Goal: Information Seeking & Learning: Understand process/instructions

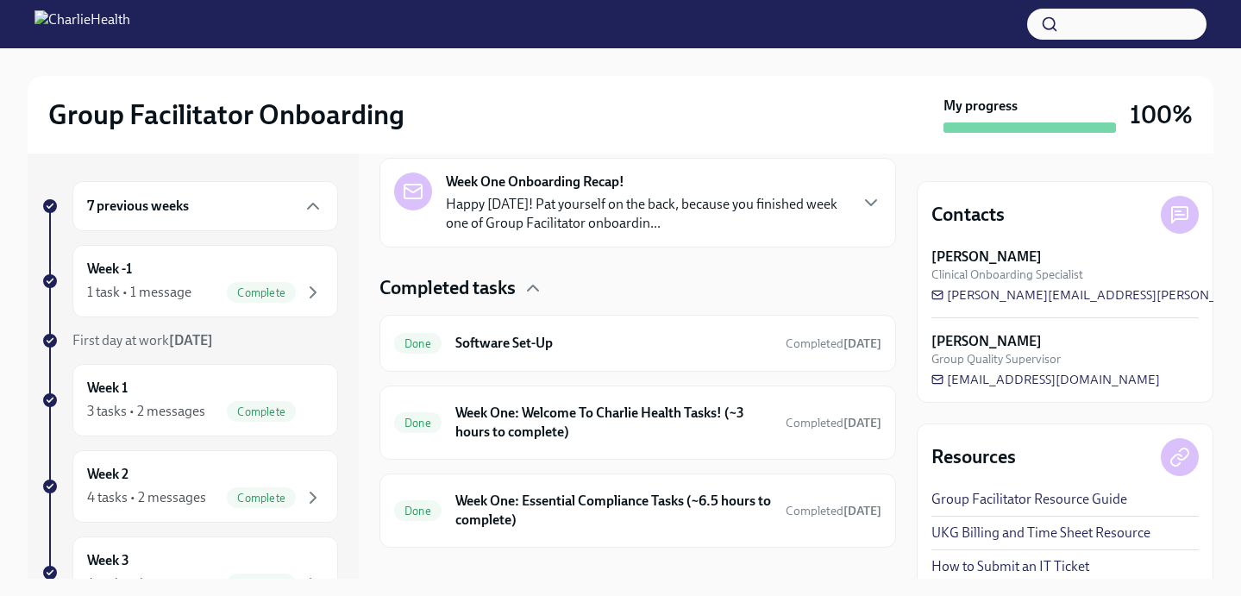
scroll to position [422, 0]
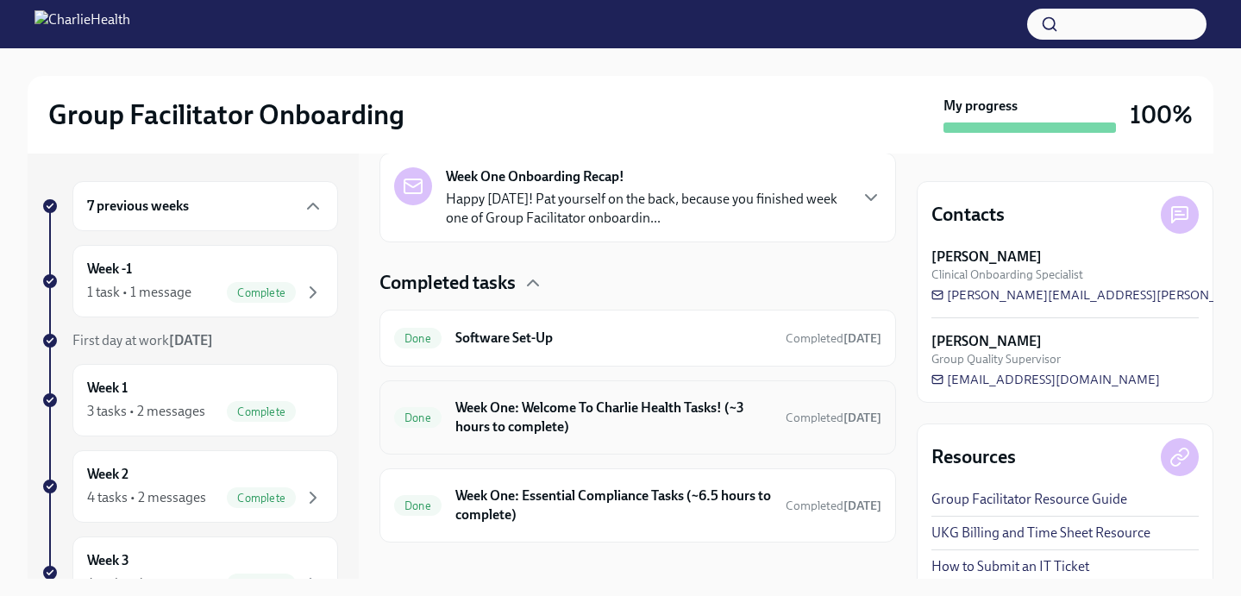
click at [540, 422] on h6 "Week One: Welcome To Charlie Health Tasks! (~3 hours to complete)" at bounding box center [613, 417] width 316 height 38
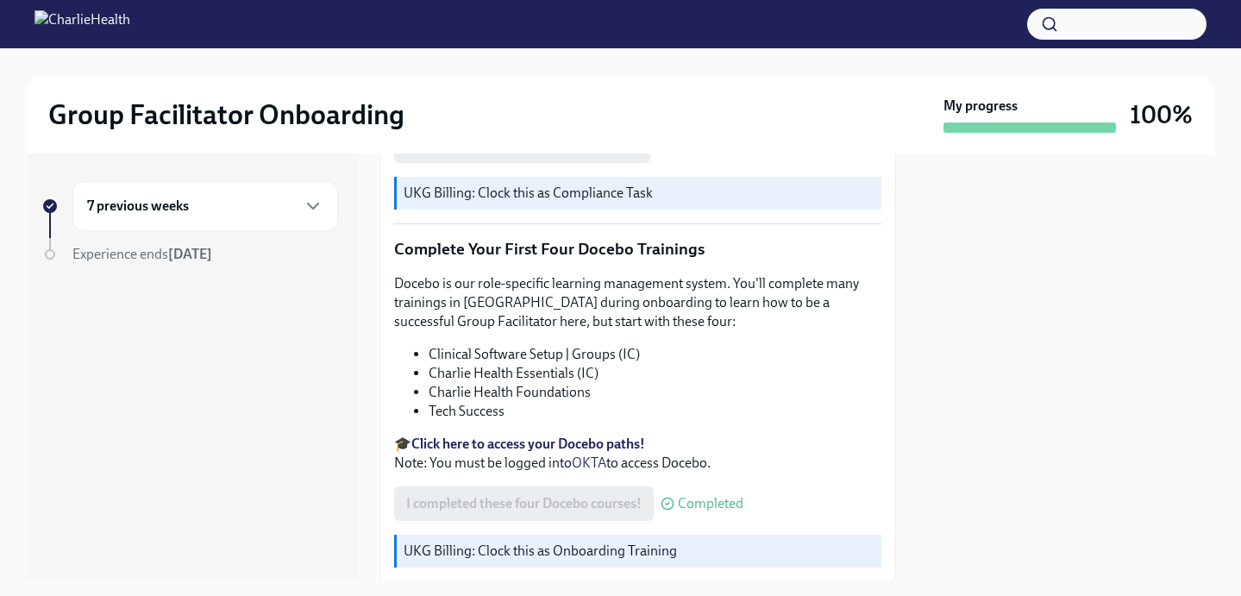
scroll to position [2241, 0]
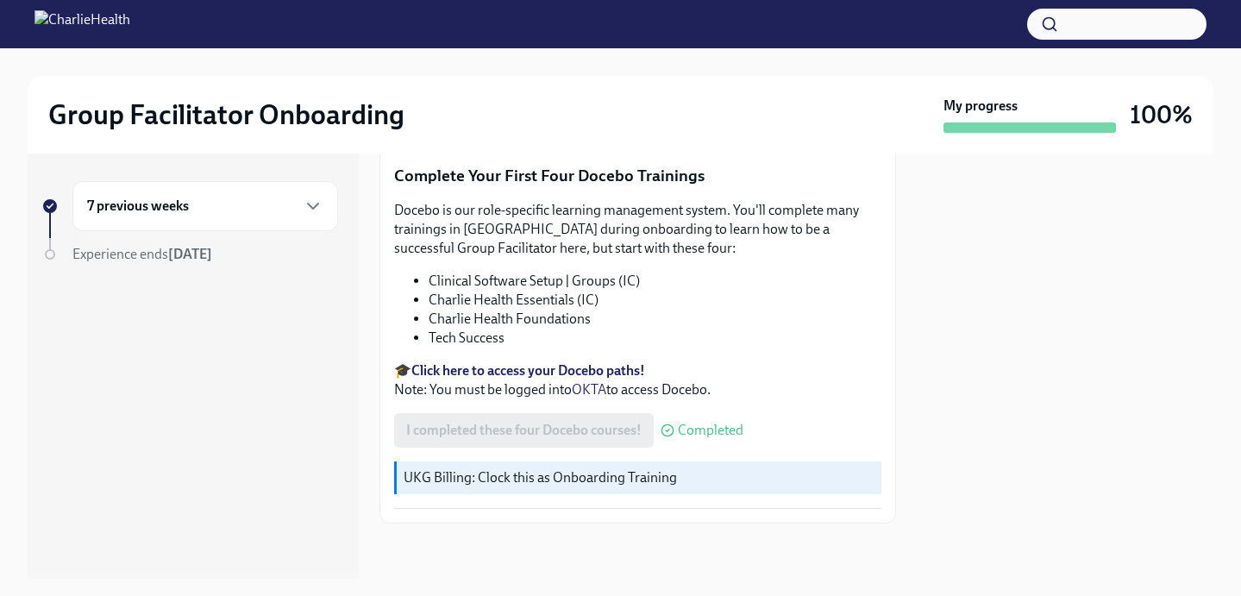
click at [264, 195] on div "7 previous weeks" at bounding box center [205, 206] width 266 height 50
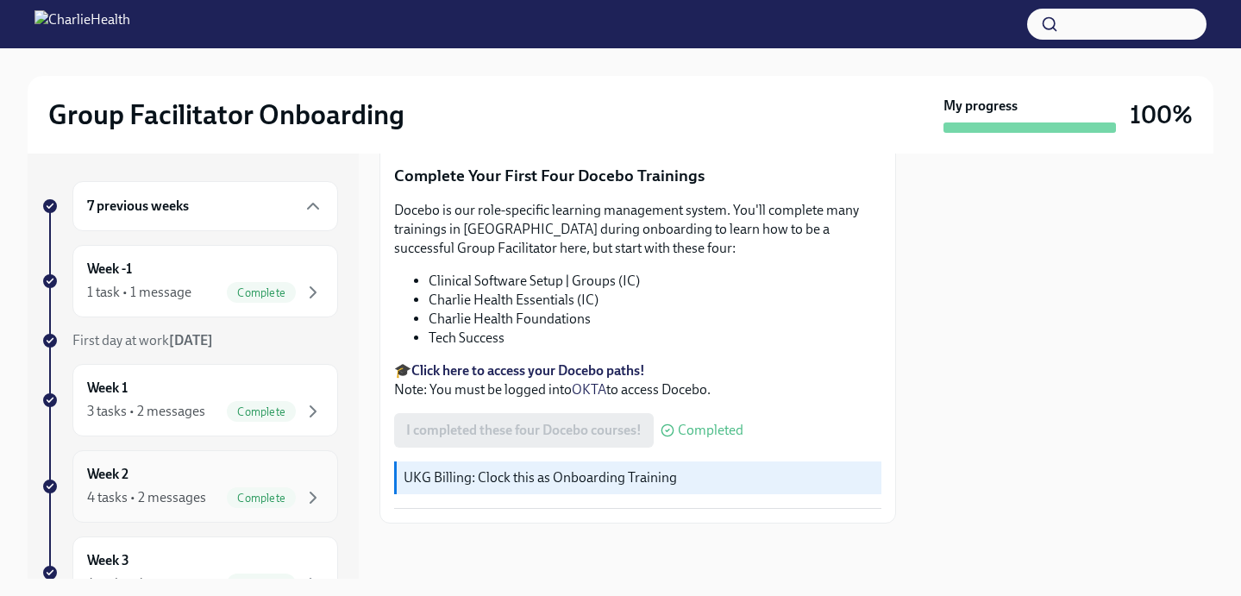
click at [184, 473] on div "Week 2 4 tasks • 2 messages Complete" at bounding box center [205, 486] width 236 height 43
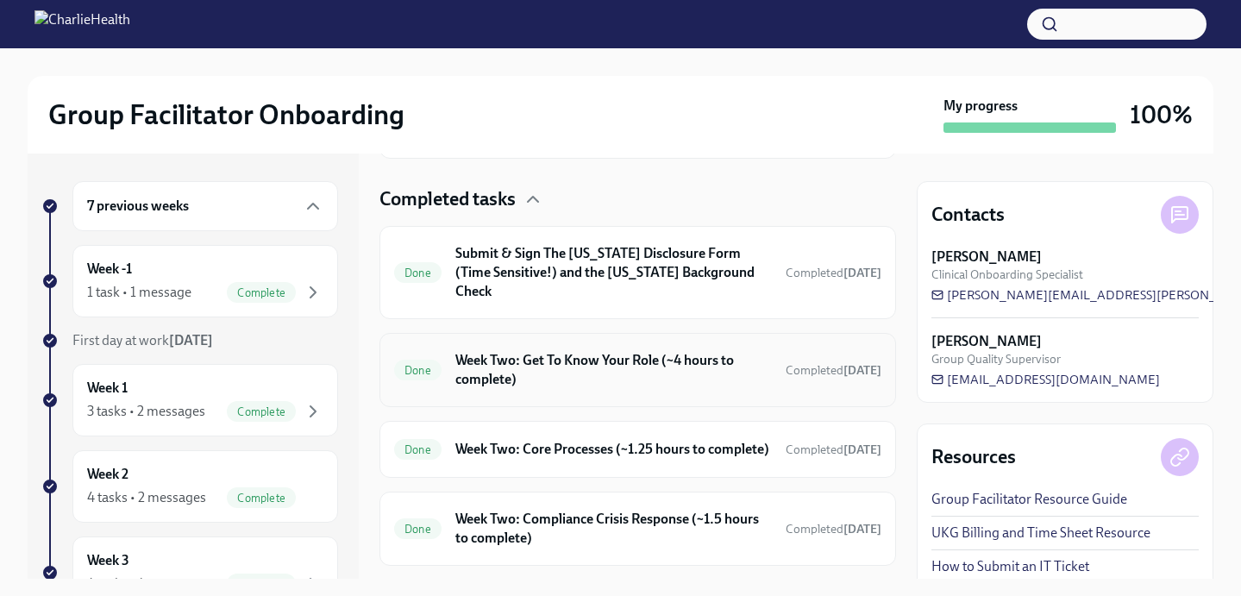
scroll to position [559, 0]
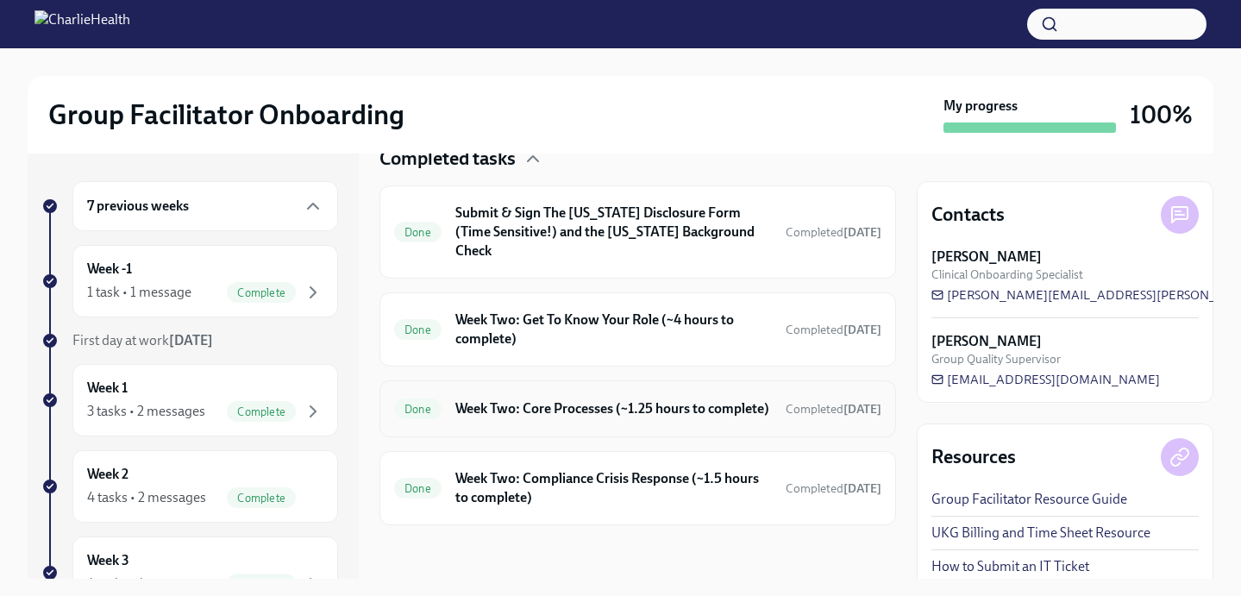
click at [506, 406] on h6 "Week Two: Core Processes (~1.25 hours to complete)" at bounding box center [613, 408] width 316 height 19
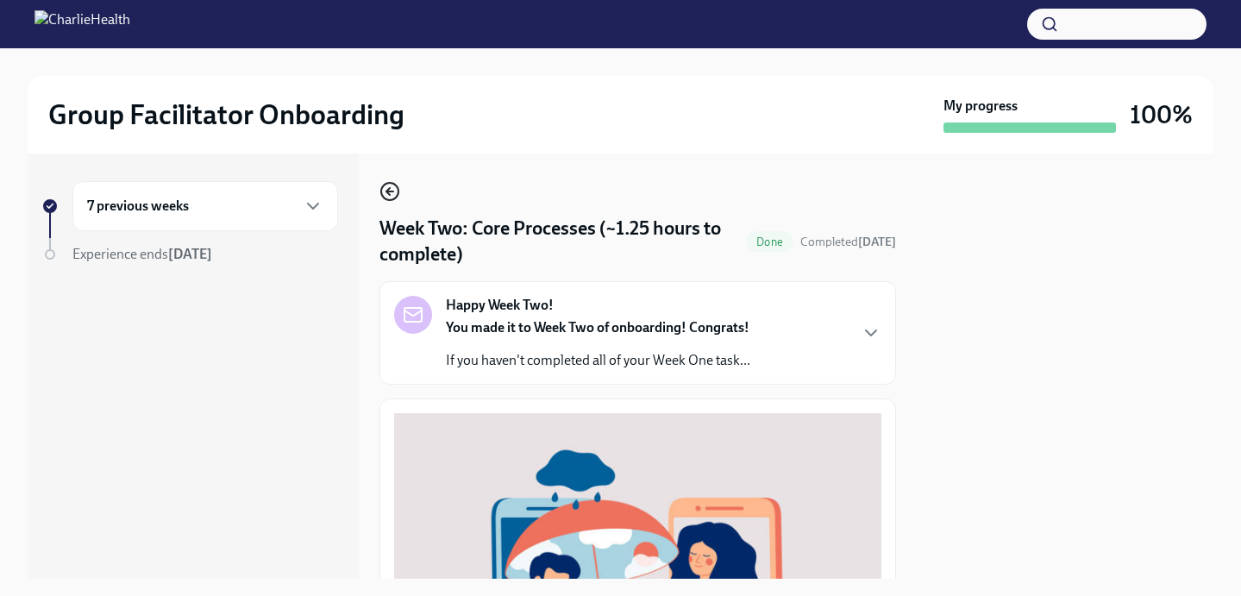
click at [396, 186] on circle "button" at bounding box center [389, 191] width 17 height 17
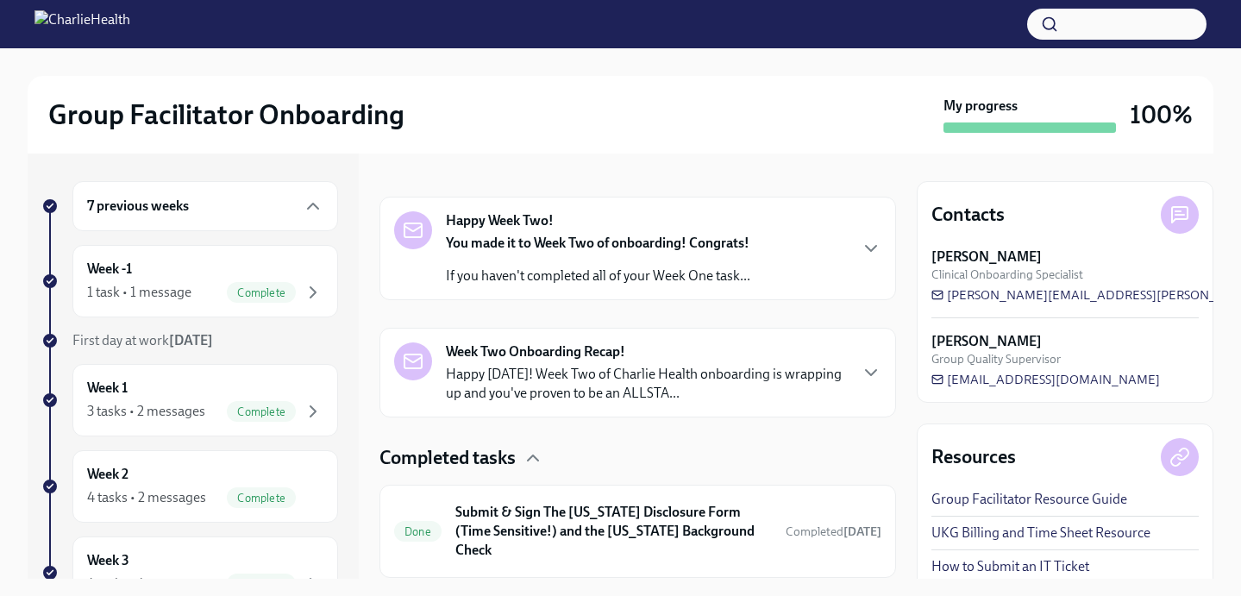
scroll to position [559, 0]
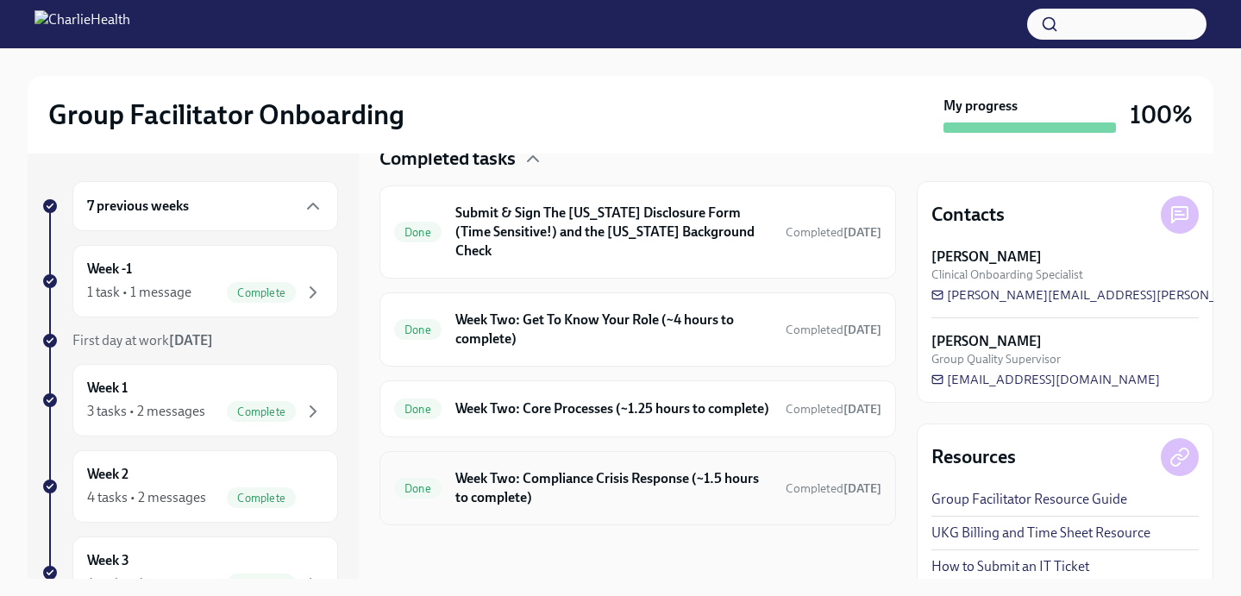
click at [549, 494] on h6 "Week Two: Compliance Crisis Response (~1.5 hours to complete)" at bounding box center [613, 488] width 316 height 38
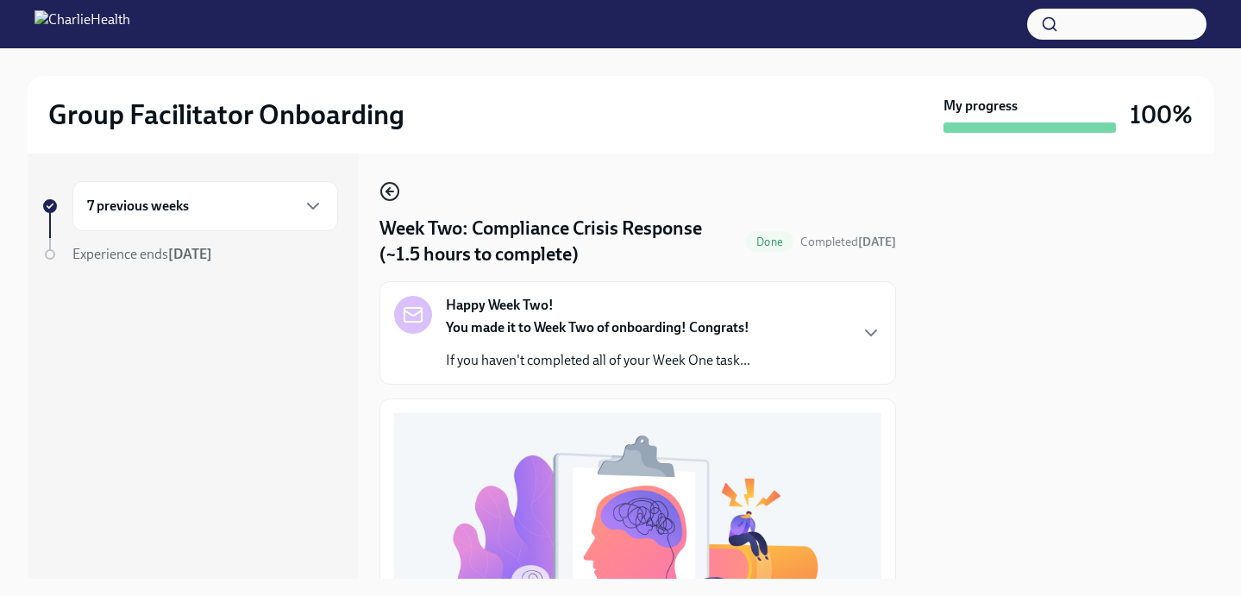
click at [391, 199] on circle "button" at bounding box center [389, 191] width 17 height 17
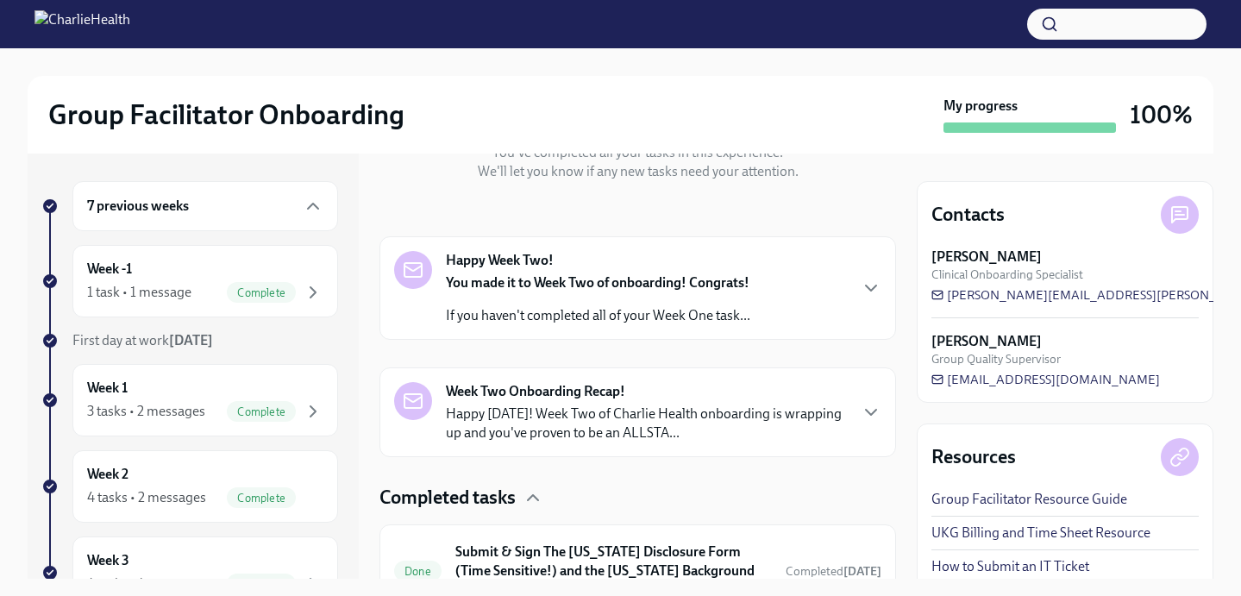
scroll to position [559, 0]
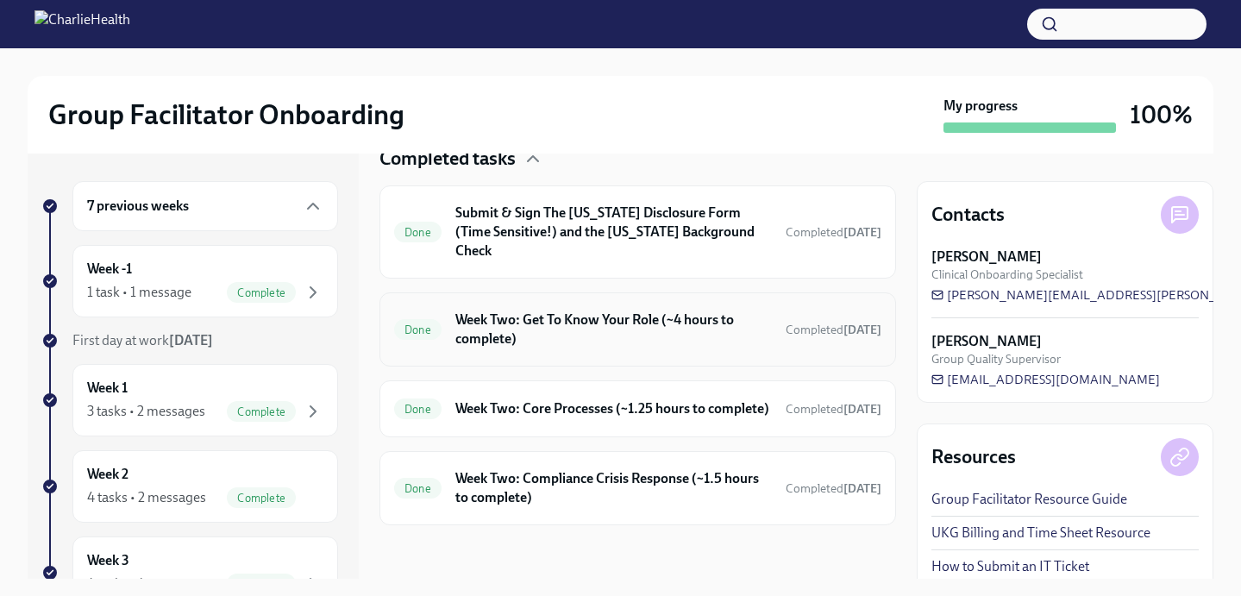
click at [494, 327] on h6 "Week Two: Get To Know Your Role (~4 hours to complete)" at bounding box center [613, 329] width 316 height 38
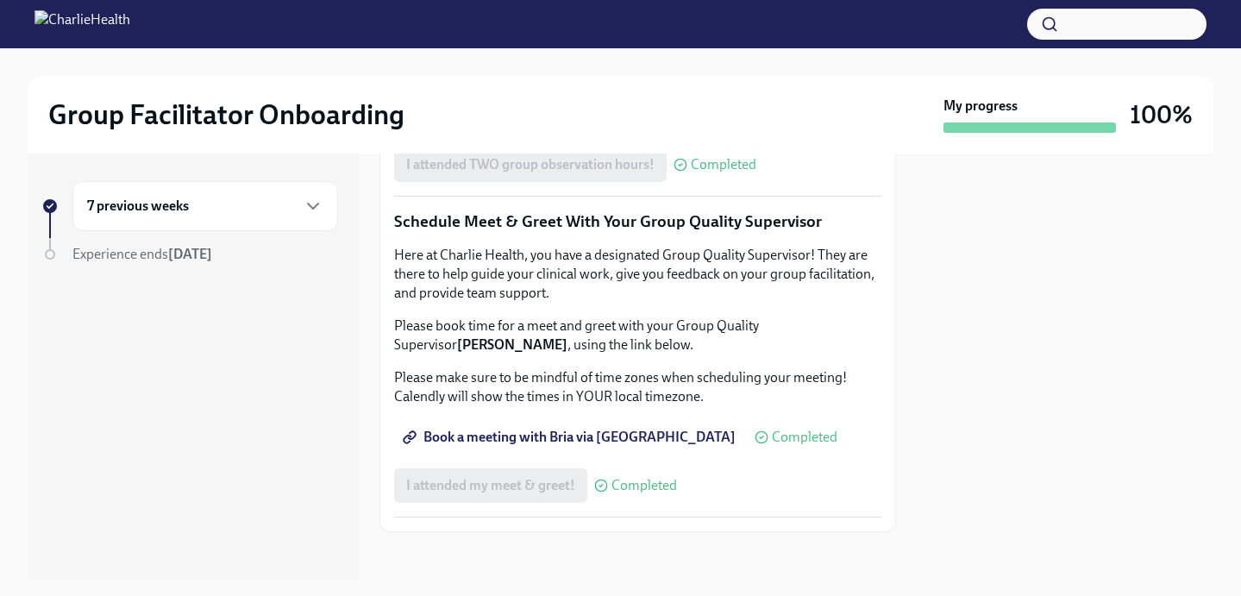
scroll to position [1379, 0]
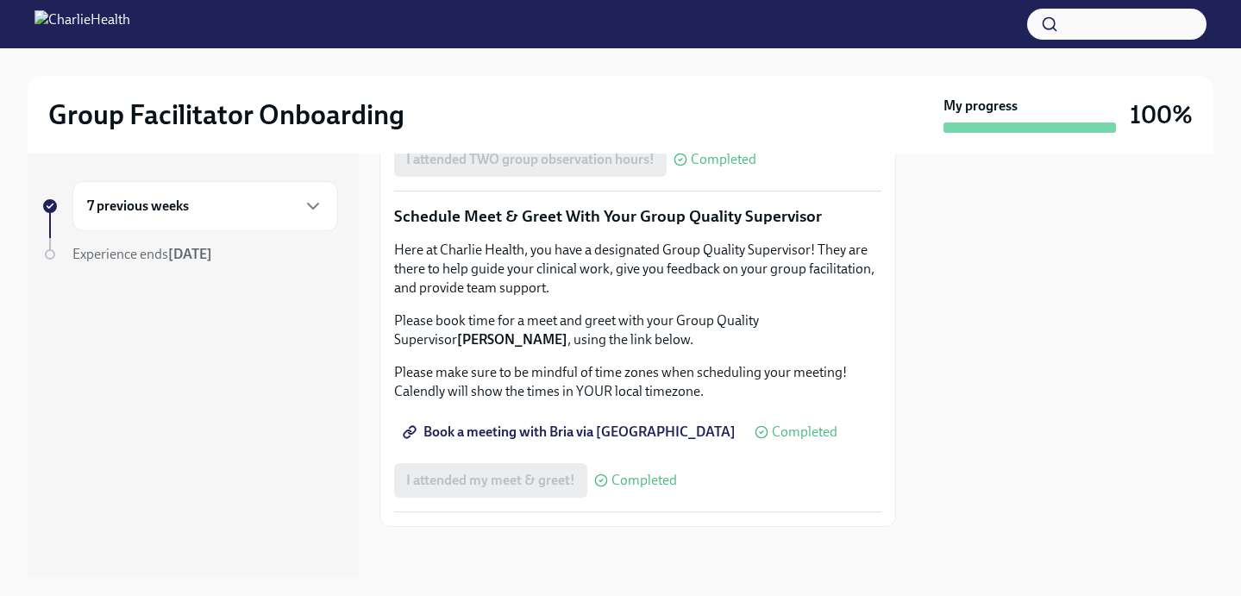
click at [563, 128] on link "Complete this form to schedule your observations" at bounding box center [563, 111] width 338 height 34
